Goal: Check status: Check status

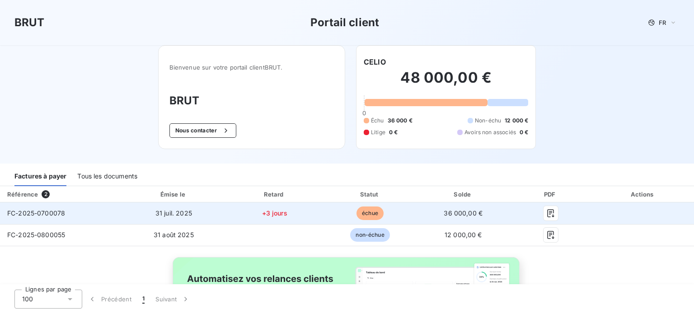
scroll to position [58, 0]
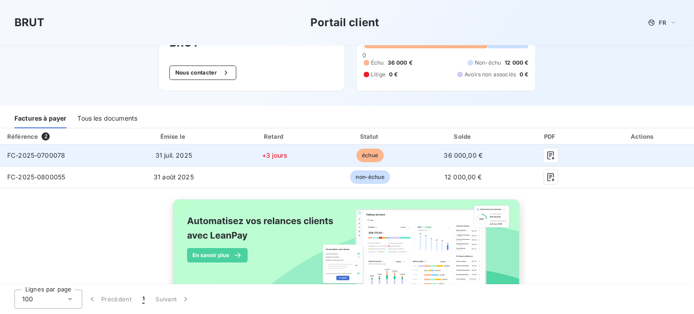
click at [178, 153] on span "31 juil. 2025" at bounding box center [173, 155] width 37 height 8
click at [45, 151] on span "FC-2025-0700078" at bounding box center [36, 155] width 58 height 8
click at [543, 159] on button "button" at bounding box center [550, 155] width 14 height 14
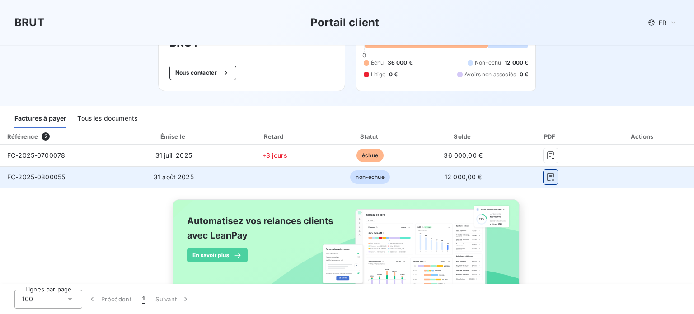
click at [546, 179] on icon "button" at bounding box center [550, 177] width 9 height 9
